Goal: Information Seeking & Learning: Check status

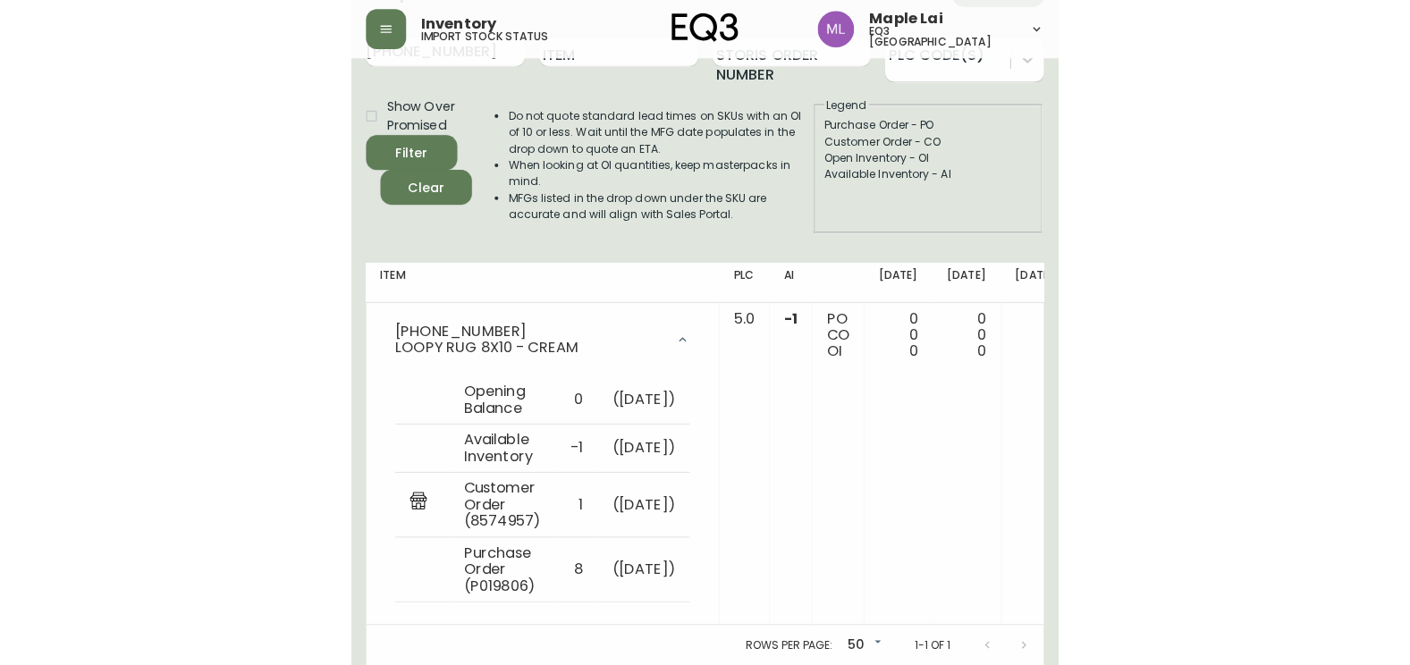
scroll to position [77, 0]
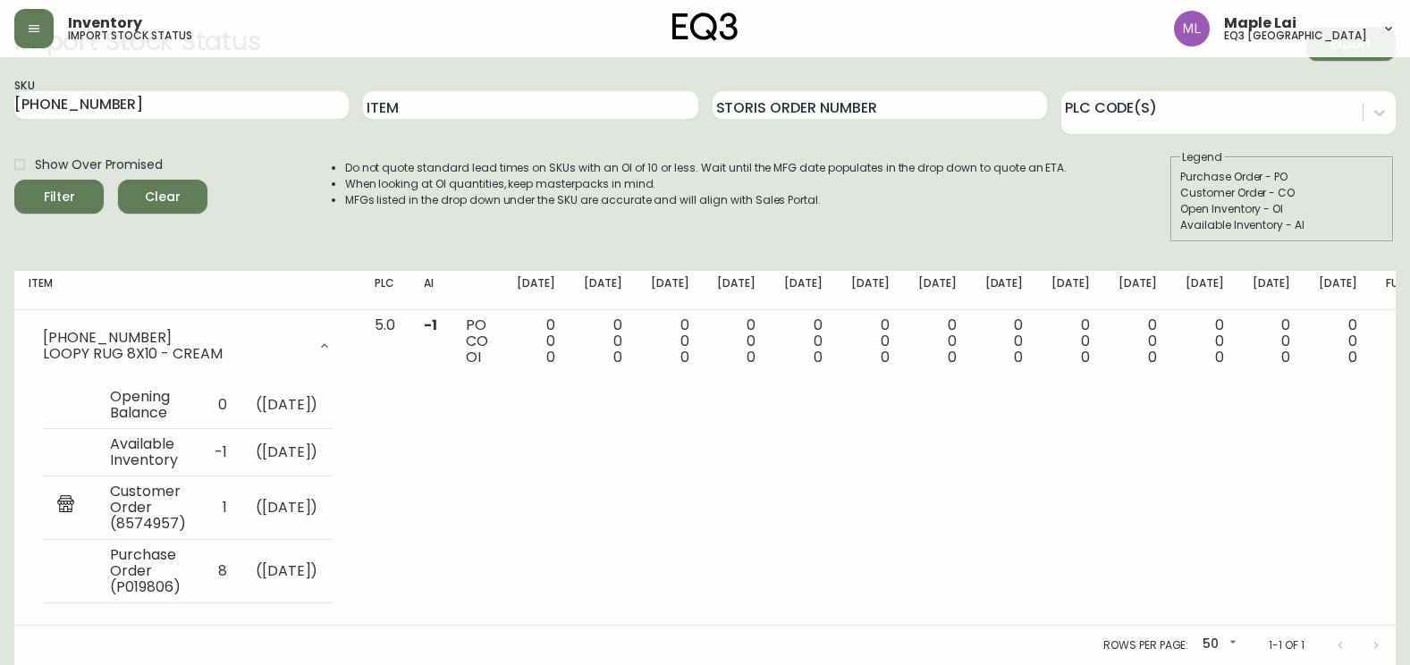
click at [0, 77] on html "Inventory import stock status Maple Lai eq3 [GEOGRAPHIC_DATA] Import Stock Stat…" at bounding box center [705, 310] width 1410 height 710
paste input "[PHONE_NUMBER]"
click at [14, 180] on button "Filter" at bounding box center [58, 197] width 89 height 34
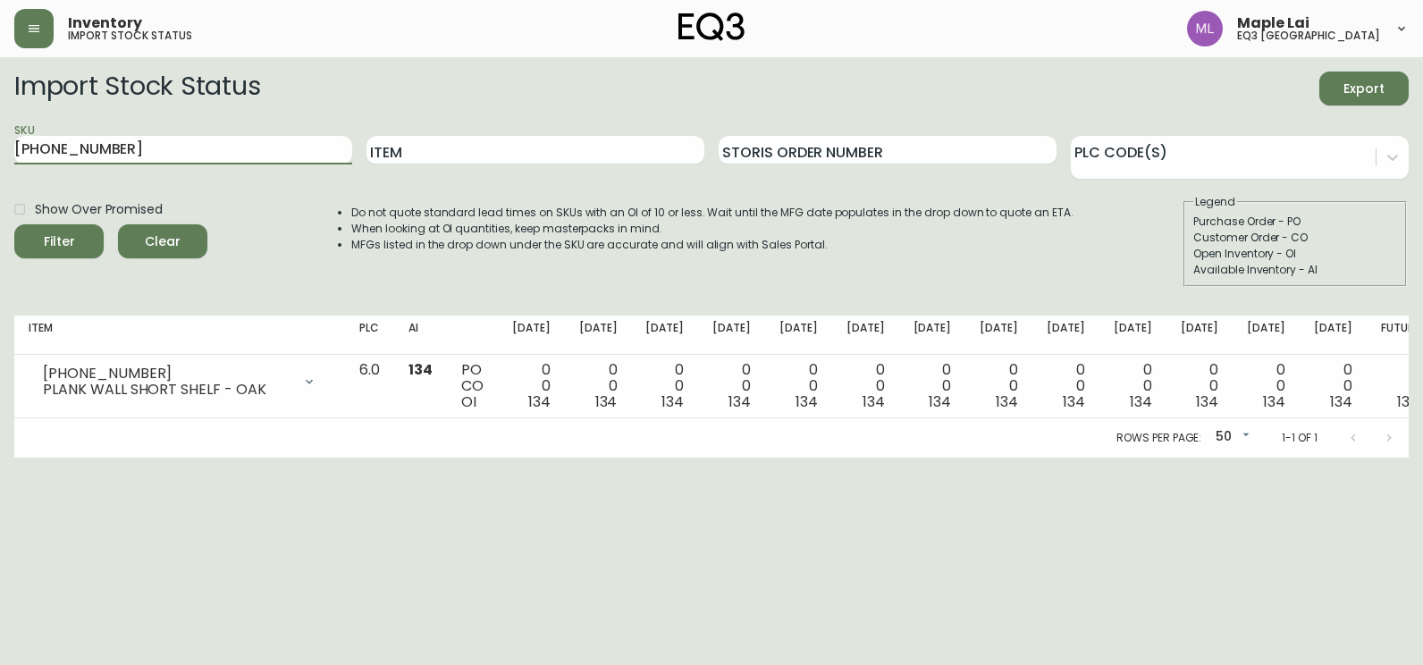
drag, startPoint x: 121, startPoint y: 149, endPoint x: 0, endPoint y: 145, distance: 120.8
click at [0, 141] on html "Inventory import stock status Maple Lai eq3 [GEOGRAPHIC_DATA] Import Stock Stat…" at bounding box center [711, 229] width 1423 height 458
paste input "29-16-B"
type input "3020-629-16-B"
click at [14, 224] on button "Filter" at bounding box center [58, 241] width 89 height 34
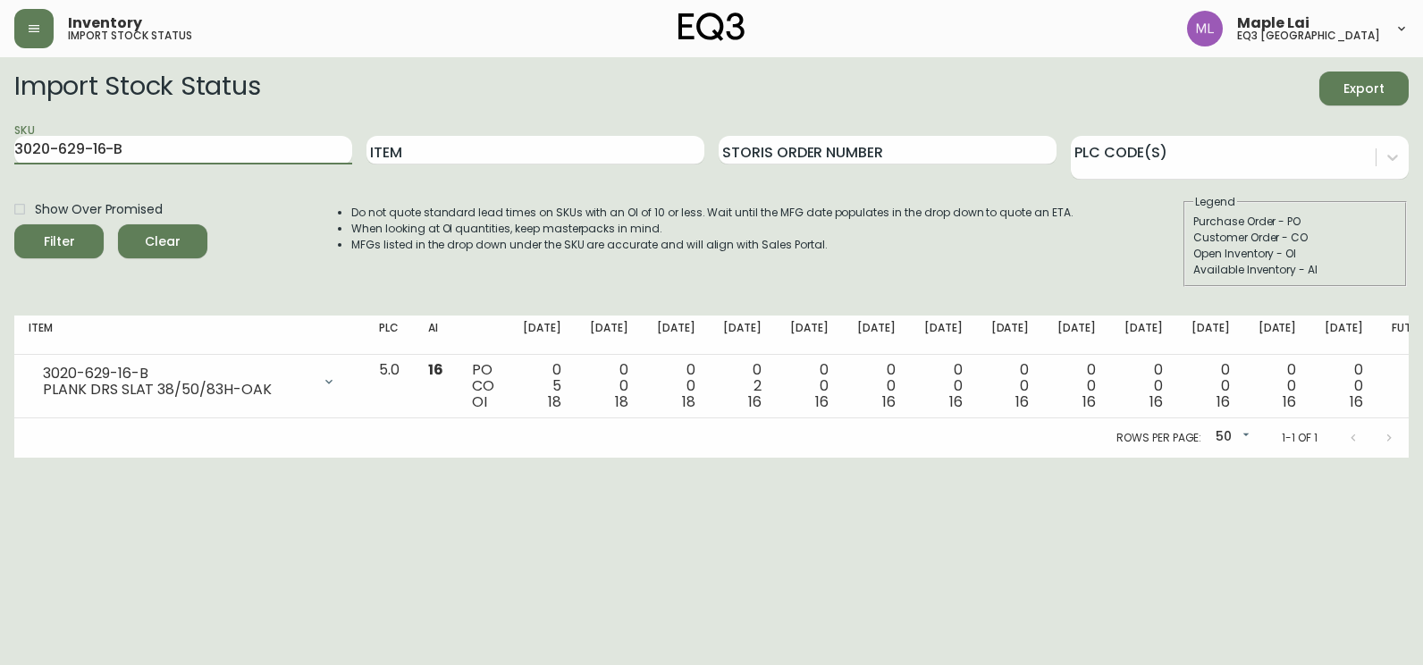
click at [0, 458] on html "Inventory import stock status Maple Lai eq3 [GEOGRAPHIC_DATA] Import Stock Stat…" at bounding box center [711, 229] width 1423 height 458
drag, startPoint x: 202, startPoint y: 153, endPoint x: -4, endPoint y: 165, distance: 206.0
click at [0, 165] on html "Inventory import stock status Maple Lai eq3 [GEOGRAPHIC_DATA] Import Stock Stat…" at bounding box center [711, 229] width 1423 height 458
click at [626, 144] on input "Item" at bounding box center [536, 150] width 338 height 29
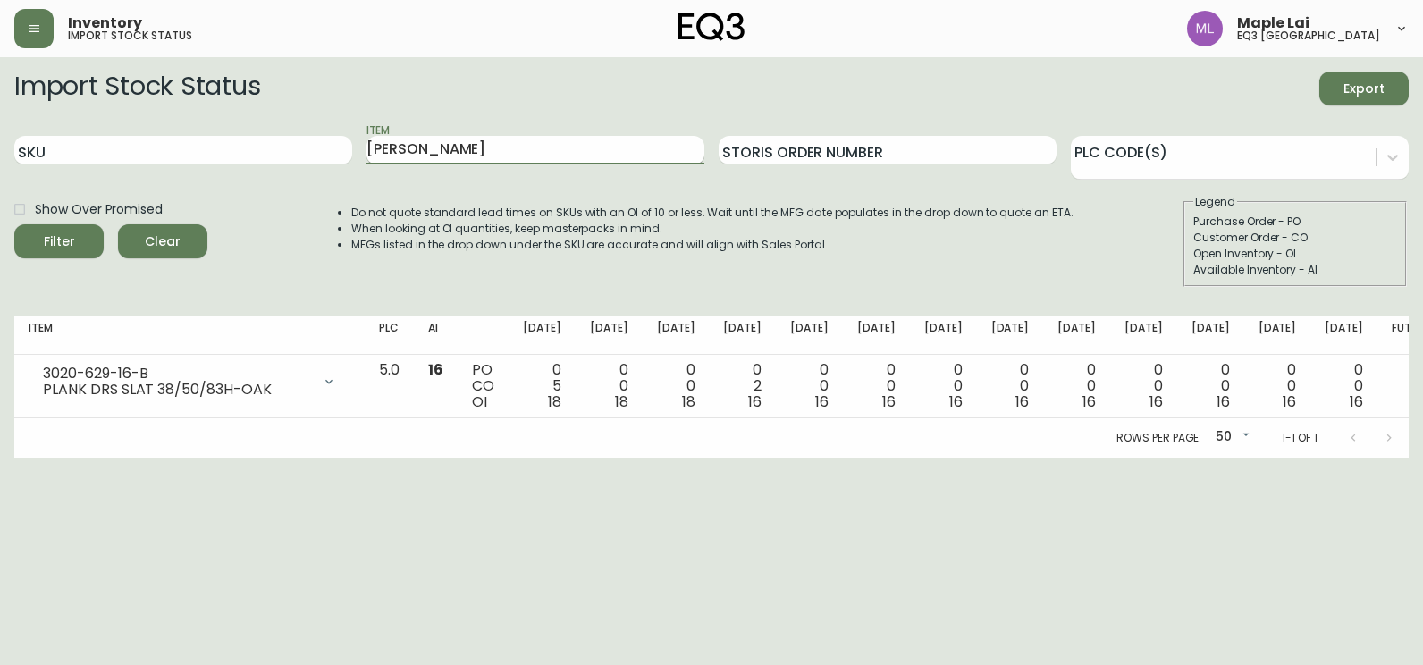
type input "[PERSON_NAME]"
click at [14, 224] on button "Filter" at bounding box center [58, 241] width 89 height 34
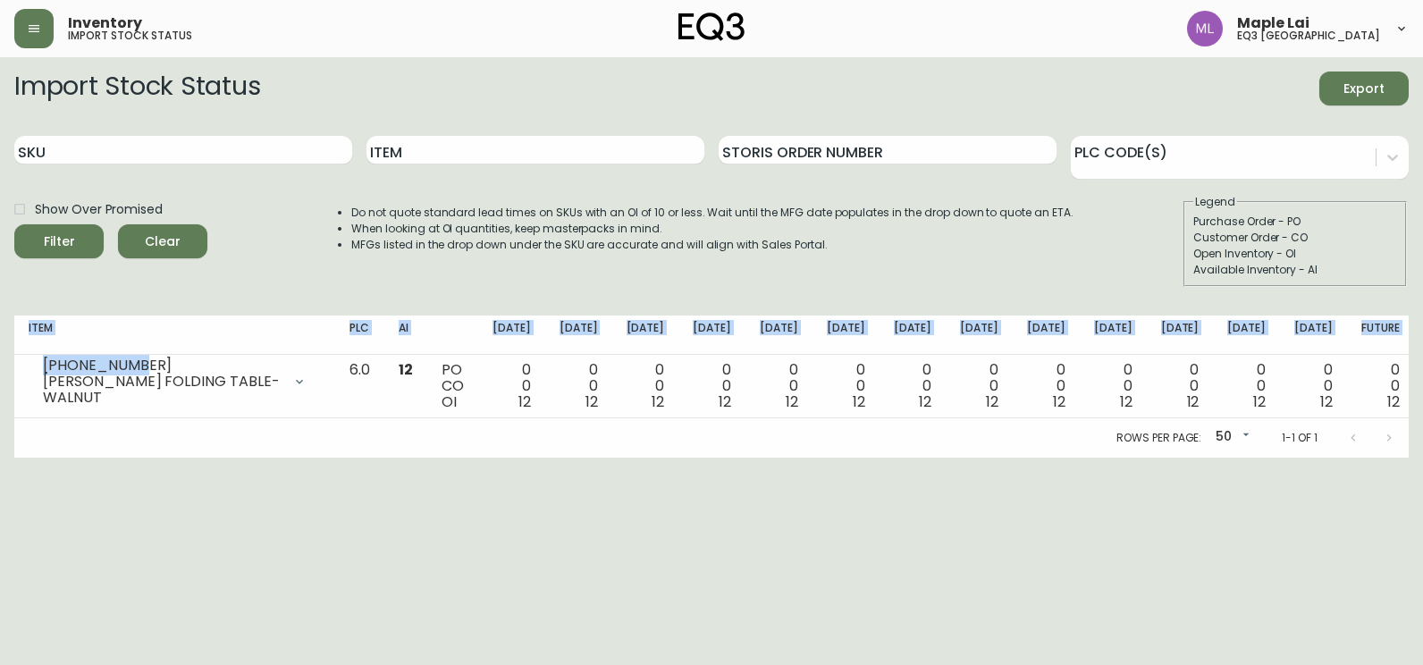
drag, startPoint x: 132, startPoint y: 369, endPoint x: -4, endPoint y: 370, distance: 135.9
click at [0, 370] on html "Inventory import stock status Maple Lai eq3 [GEOGRAPHIC_DATA] Import Stock Stat…" at bounding box center [711, 229] width 1423 height 458
copy table "Item PLC AI [DATE] Oct [DATE] Oct 31 [DATE] Nov [DATE] Nov [DATE] Dec [DATE] De…"
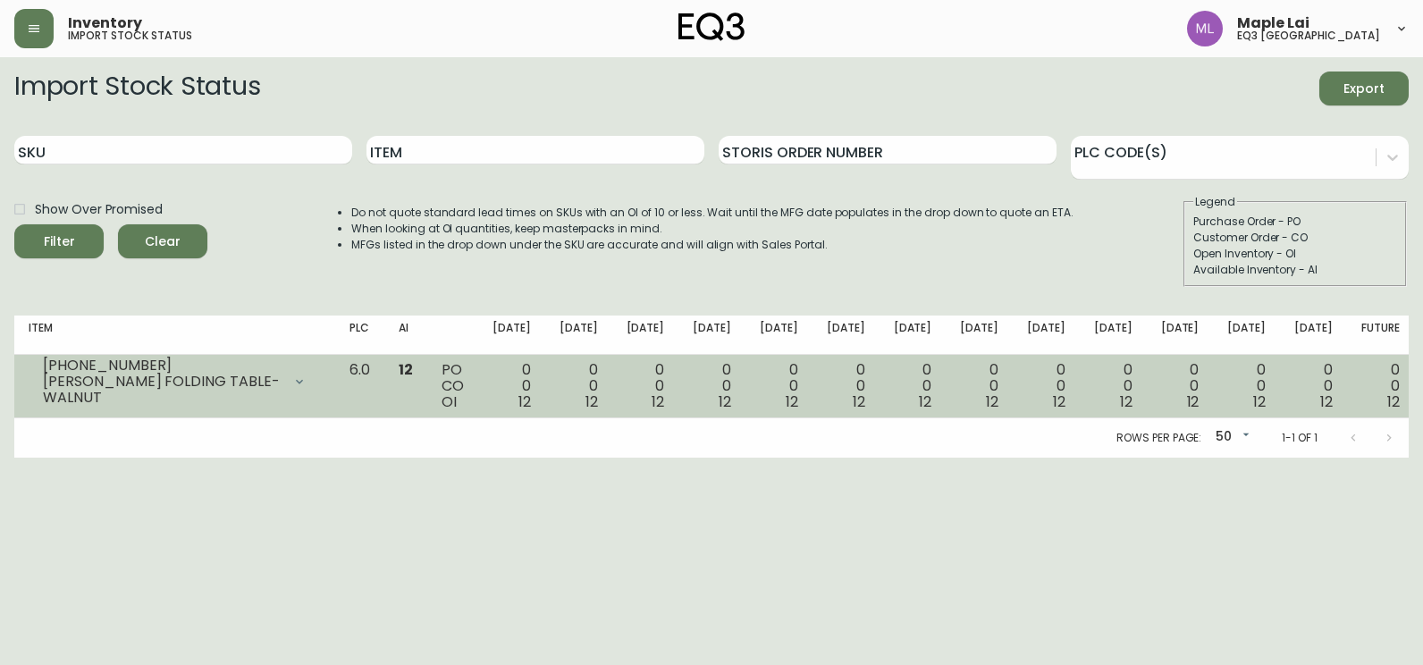
click at [221, 414] on td "[PHONE_NUMBER] [PERSON_NAME] FOLDING TABLE-WALNUT Opening Balance 12 ( [DATE] )…" at bounding box center [174, 386] width 321 height 63
drag, startPoint x: 47, startPoint y: 372, endPoint x: 124, endPoint y: 372, distance: 76.9
click at [124, 372] on div "[PHONE_NUMBER]" at bounding box center [162, 366] width 239 height 16
drag, startPoint x: 124, startPoint y: 372, endPoint x: 46, endPoint y: 376, distance: 77.9
click at [46, 374] on div "[PHONE_NUMBER]" at bounding box center [162, 366] width 239 height 16
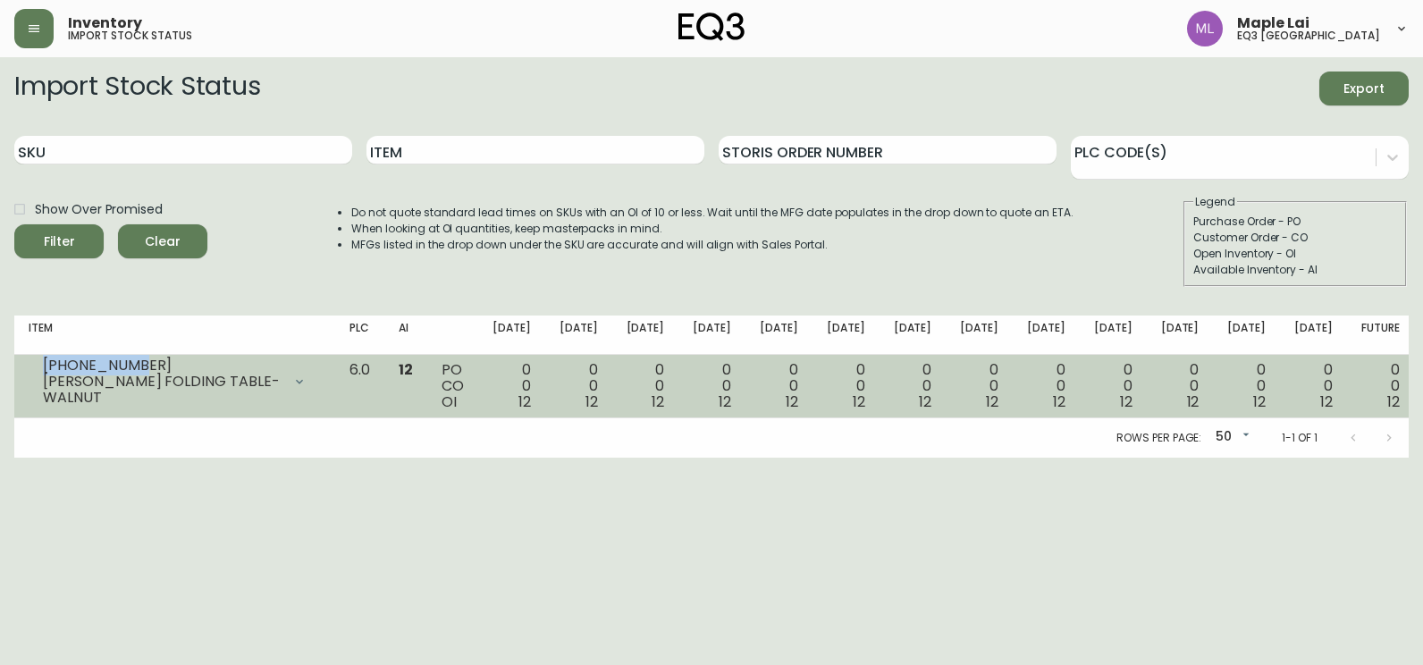
drag, startPoint x: 43, startPoint y: 375, endPoint x: 129, endPoint y: 375, distance: 85.8
click at [129, 374] on div "[PHONE_NUMBER]" at bounding box center [162, 366] width 239 height 16
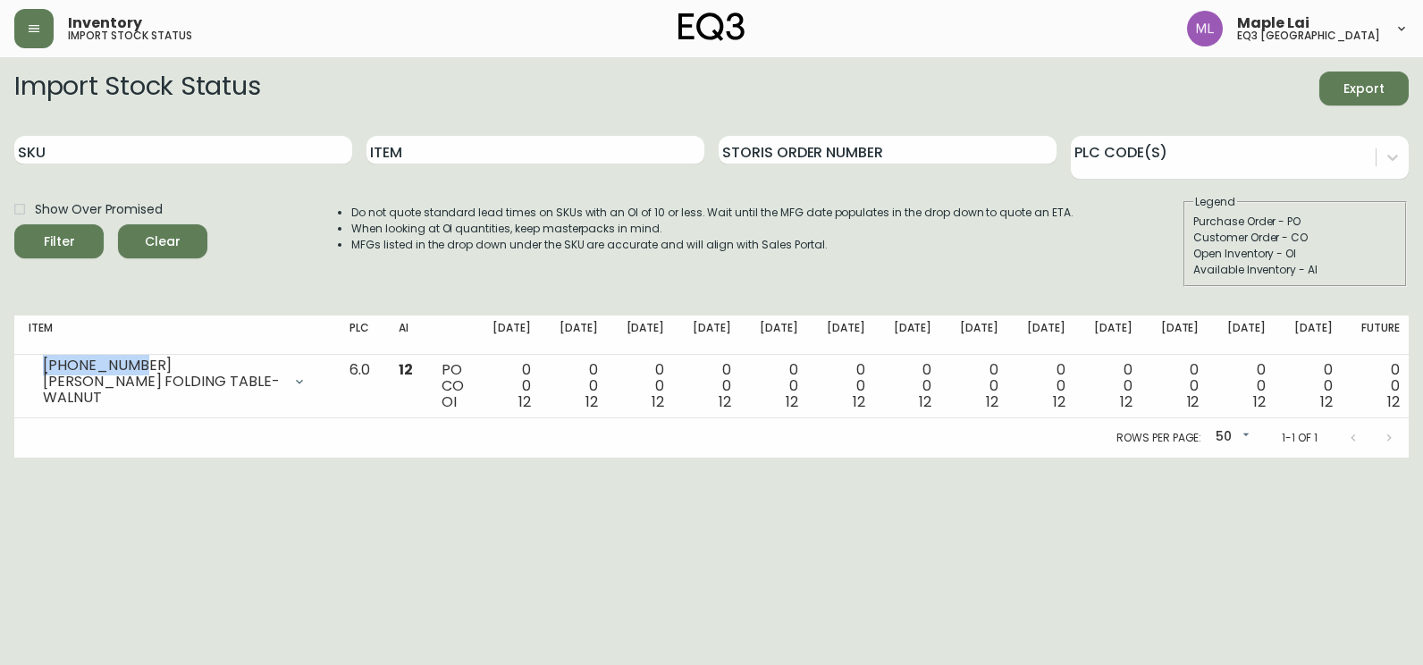
copy div "[PHONE_NUMBER]"
click at [0, 458] on html "Inventory import stock status Maple Lai eq3 [GEOGRAPHIC_DATA] Import Stock Stat…" at bounding box center [711, 229] width 1423 height 458
